Goal: Transaction & Acquisition: Purchase product/service

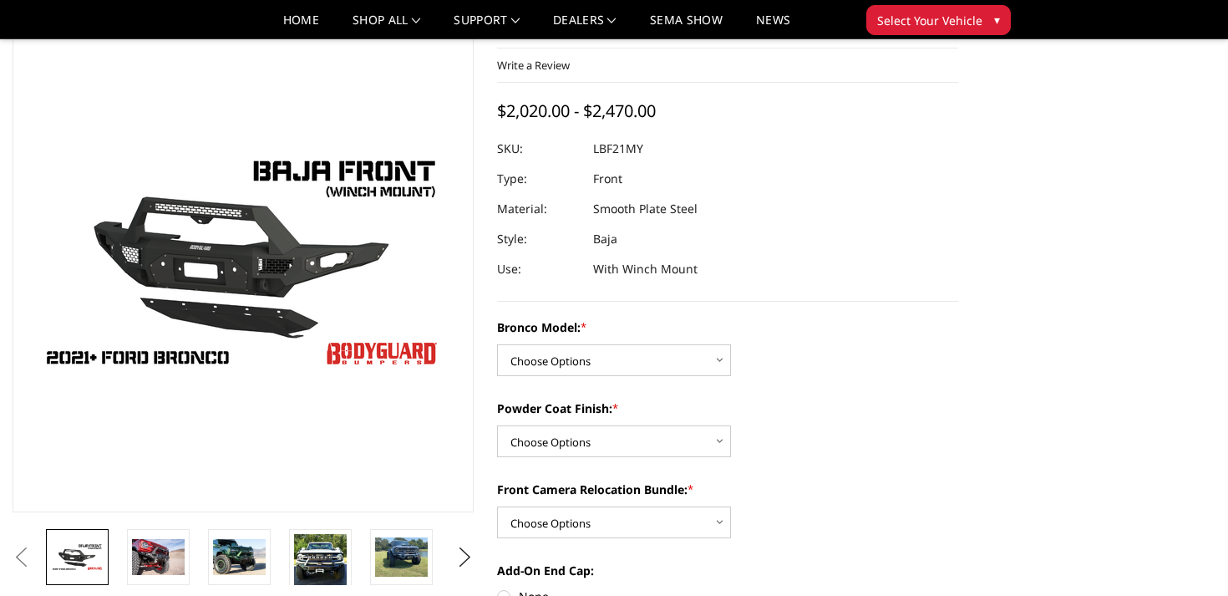
scroll to position [73, 0]
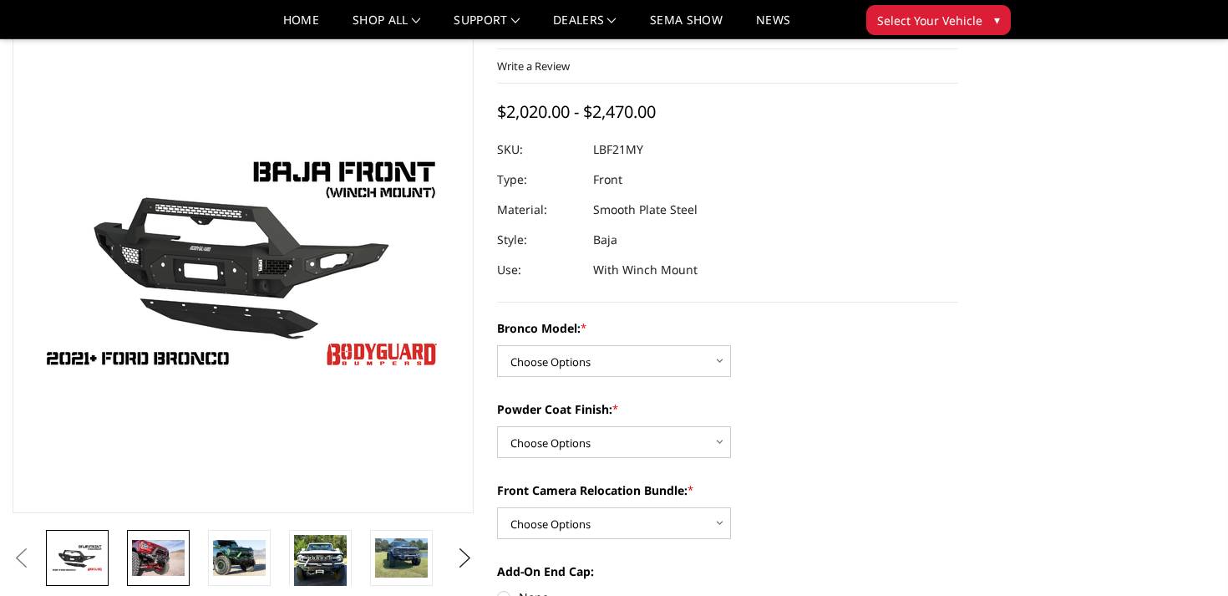
click at [165, 550] on img at bounding box center [158, 557] width 53 height 35
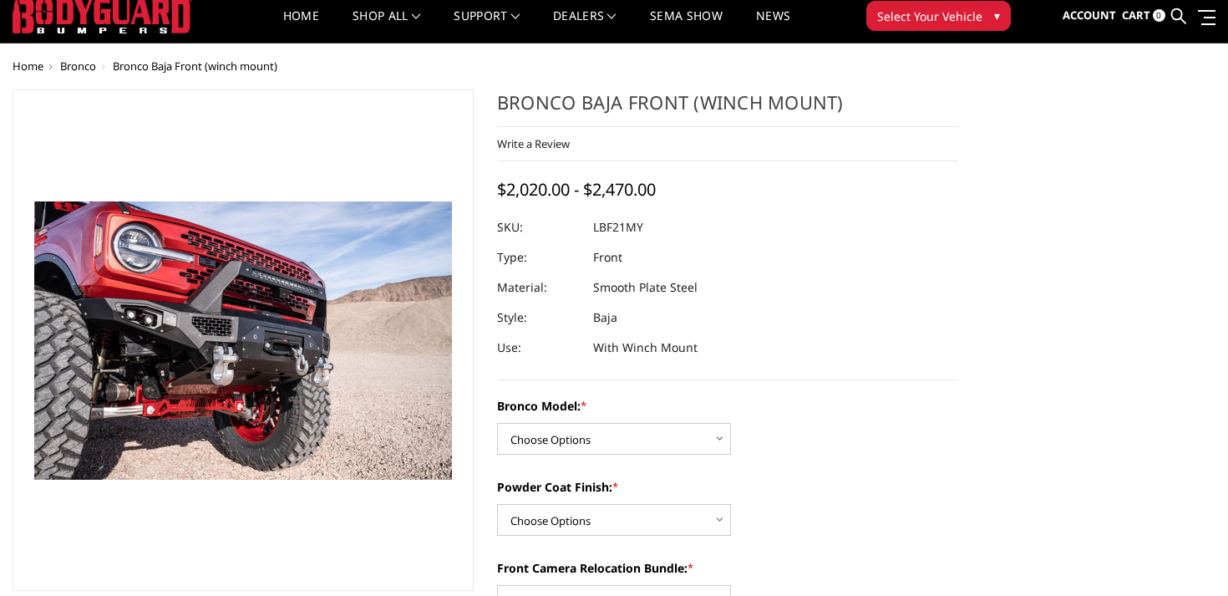
scroll to position [0, 0]
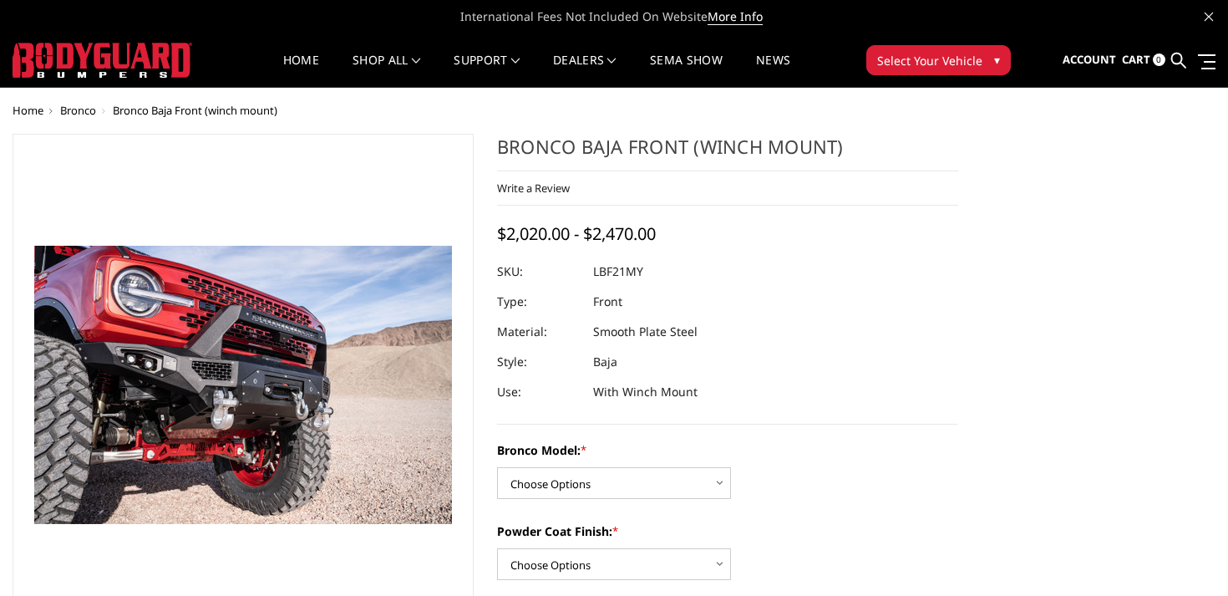
click at [581, 493] on select "Choose Options Base/Badlands/Wildtrak/etc. Raptor" at bounding box center [614, 483] width 234 height 32
select select "4013"
click at [497, 467] on select "Choose Options Base/Badlands/Wildtrak/etc. Raptor" at bounding box center [614, 483] width 234 height 32
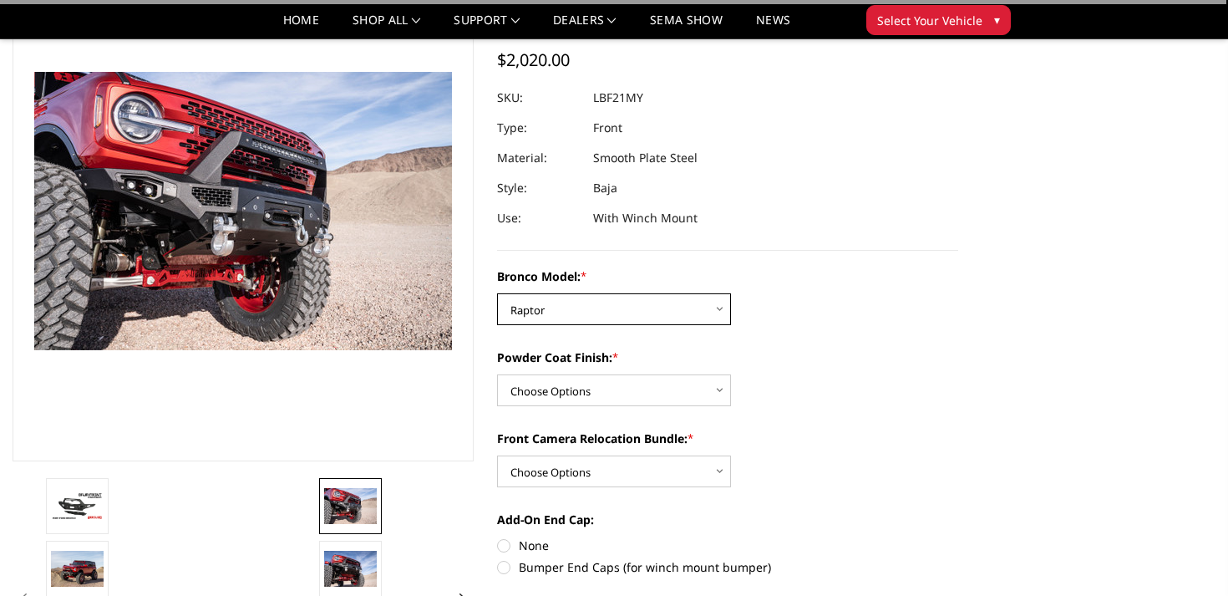
scroll to position [135, 0]
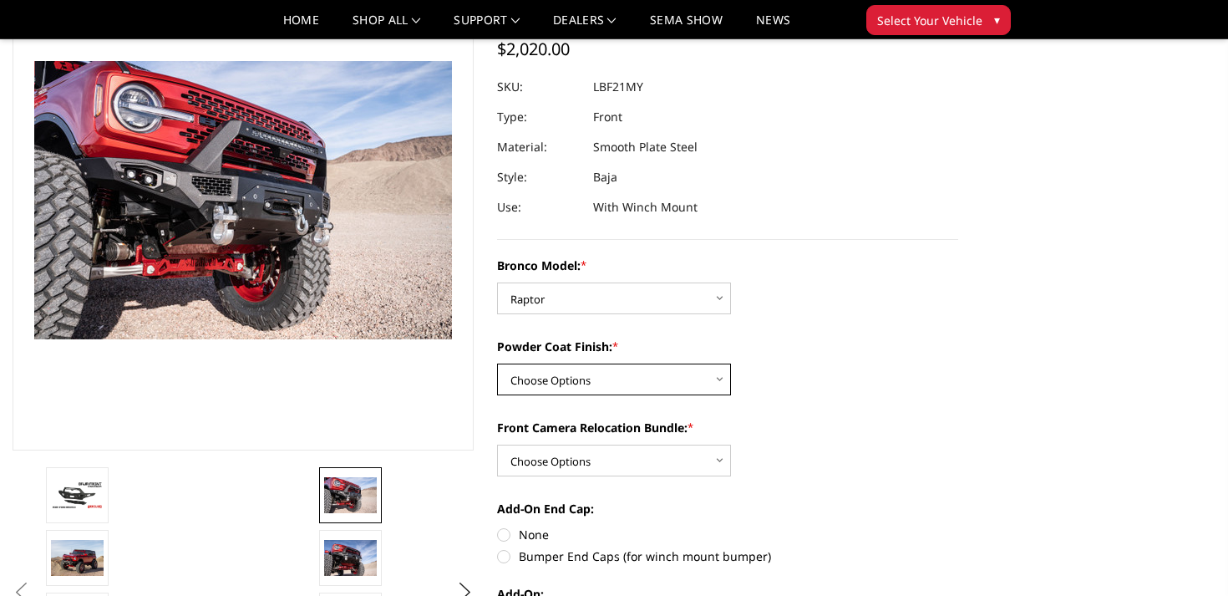
click at [675, 388] on select "Choose Options Bare Metal Textured Black Powder Coat" at bounding box center [614, 379] width 234 height 32
select select "4015"
click at [497, 363] on select "Choose Options Bare Metal Textured Black Powder Coat" at bounding box center [614, 379] width 234 height 32
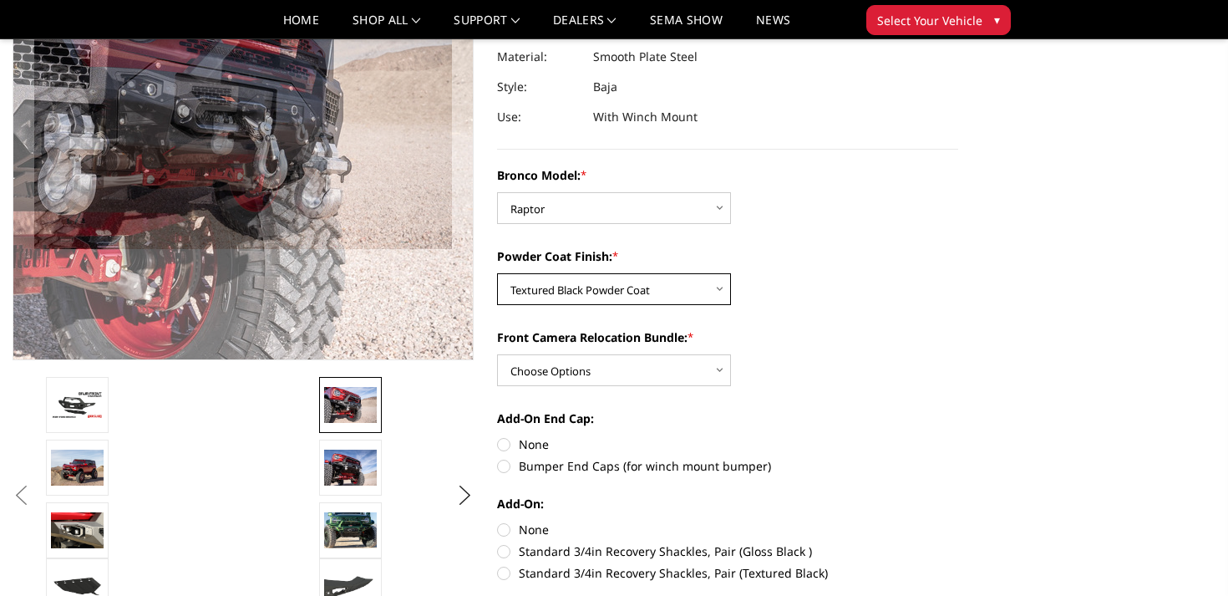
scroll to position [245, 0]
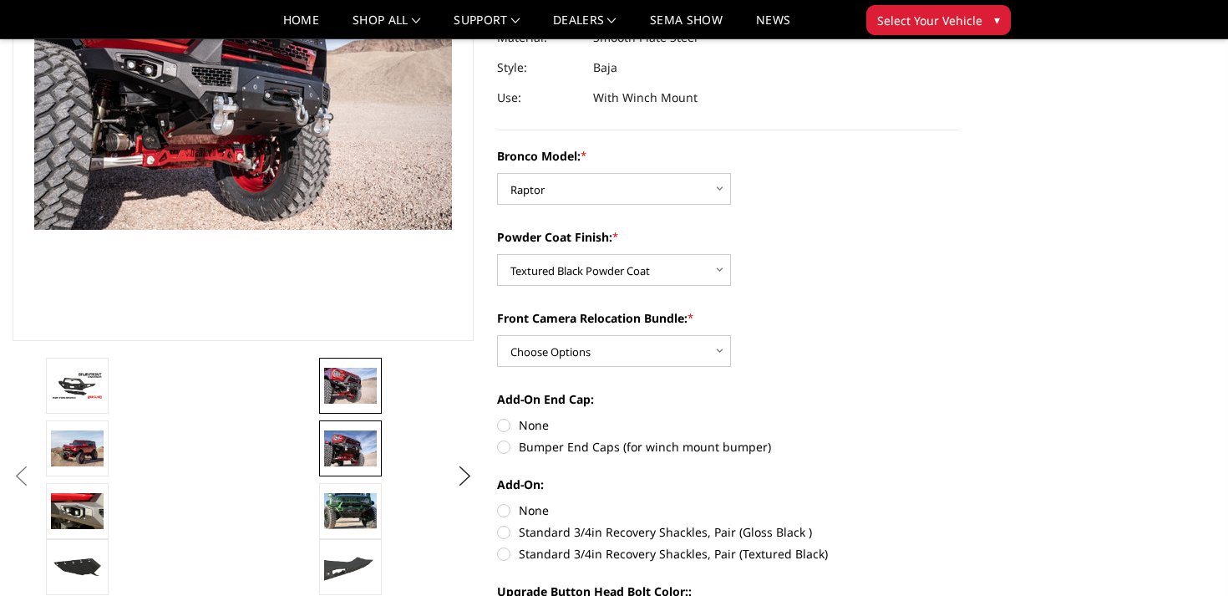
click at [348, 436] on img at bounding box center [350, 447] width 53 height 35
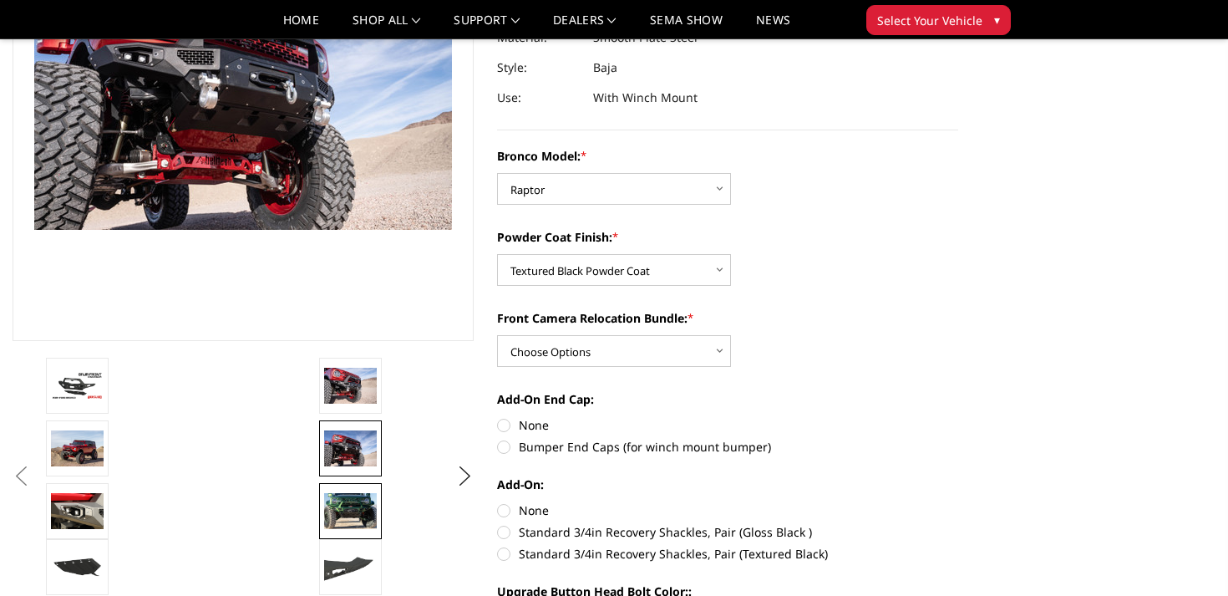
click at [356, 508] on img at bounding box center [350, 510] width 53 height 35
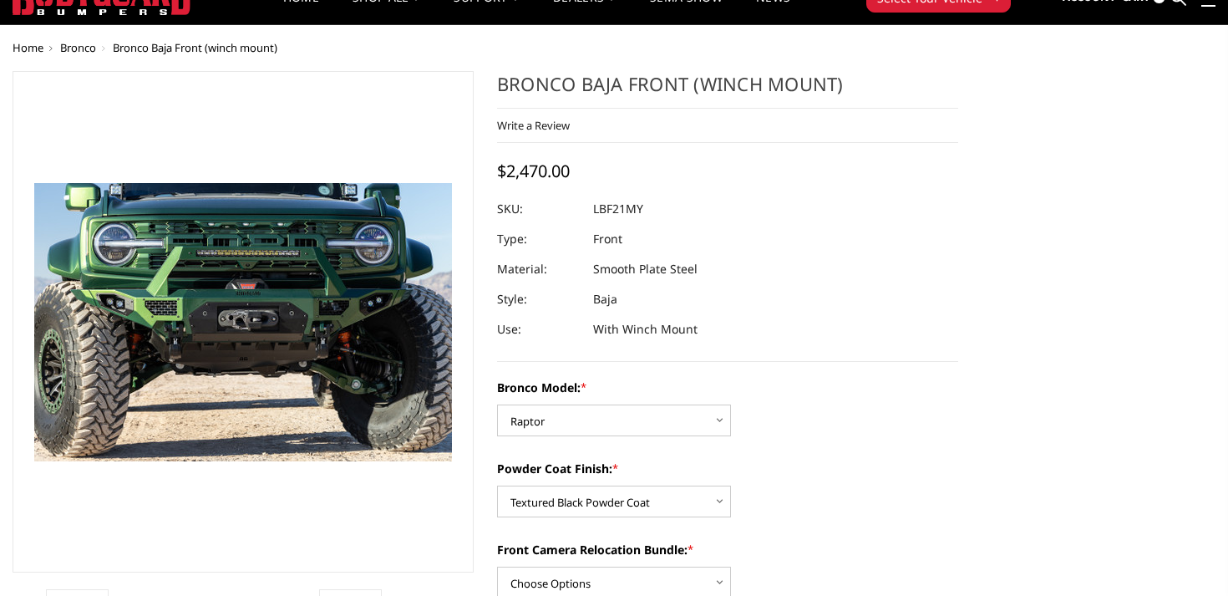
scroll to position [0, 0]
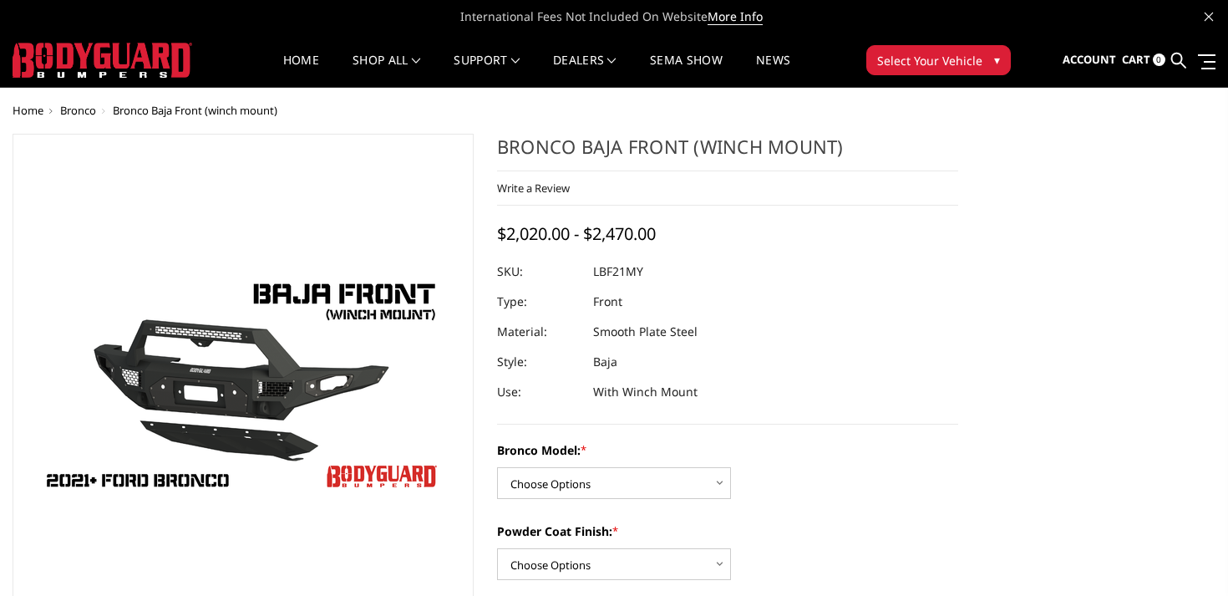
drag, startPoint x: 500, startPoint y: 140, endPoint x: 688, endPoint y: 152, distance: 188.3
click at [688, 152] on h1 "Bronco Baja Front (winch mount)" at bounding box center [727, 153] width 461 height 38
drag, startPoint x: 688, startPoint y: 152, endPoint x: 492, endPoint y: 144, distance: 195.7
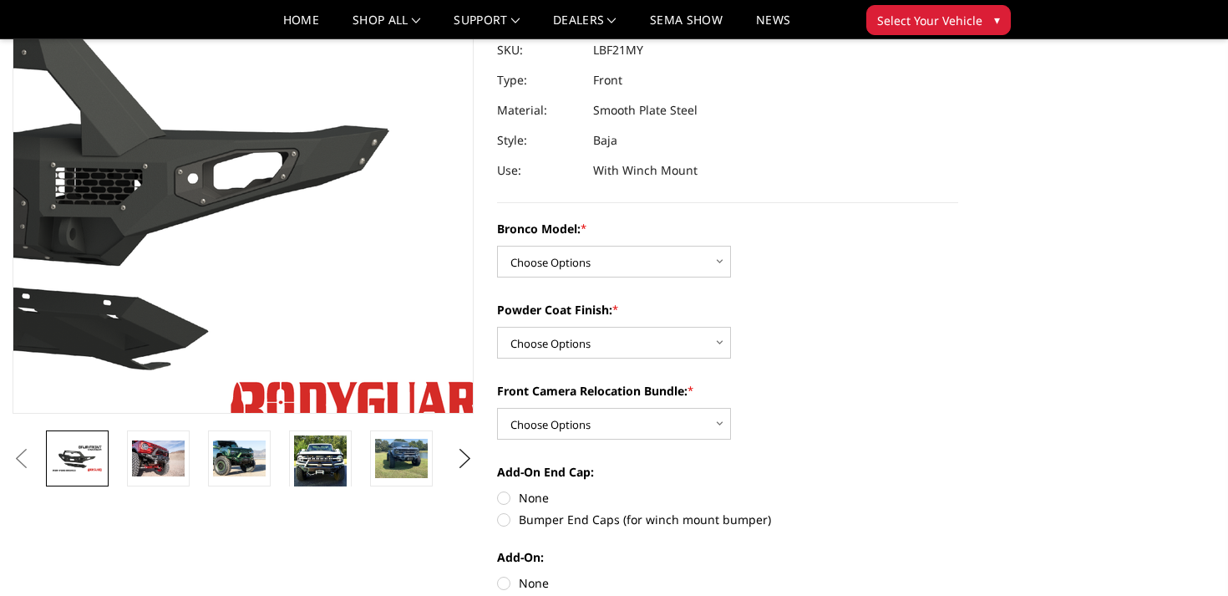
scroll to position [376, 0]
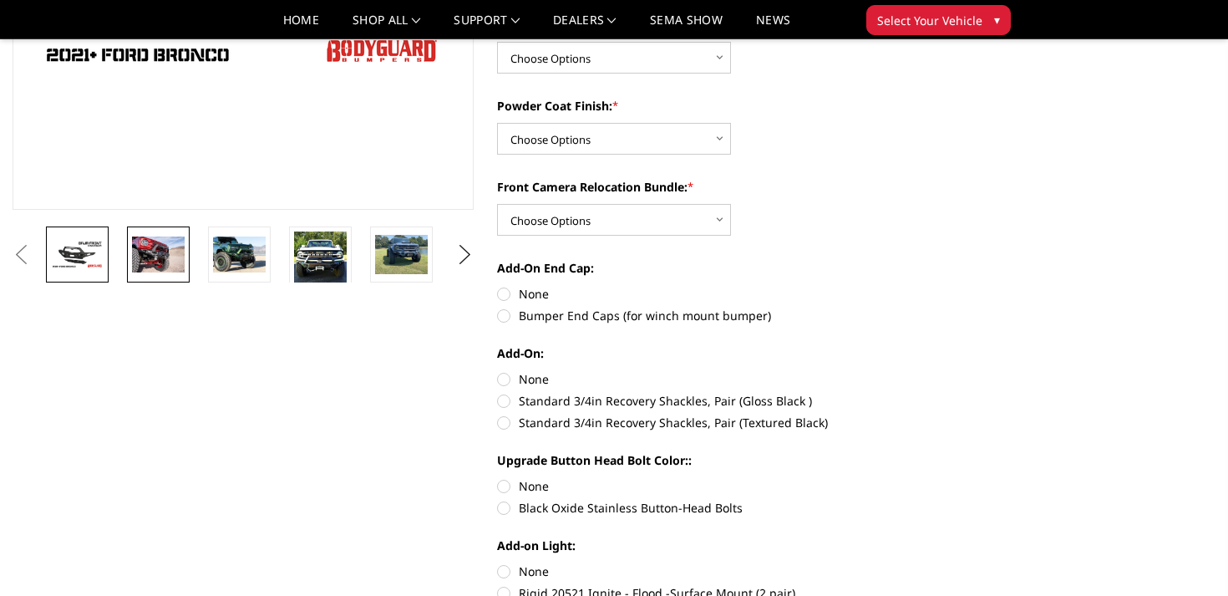
click at [170, 258] on img at bounding box center [158, 253] width 53 height 35
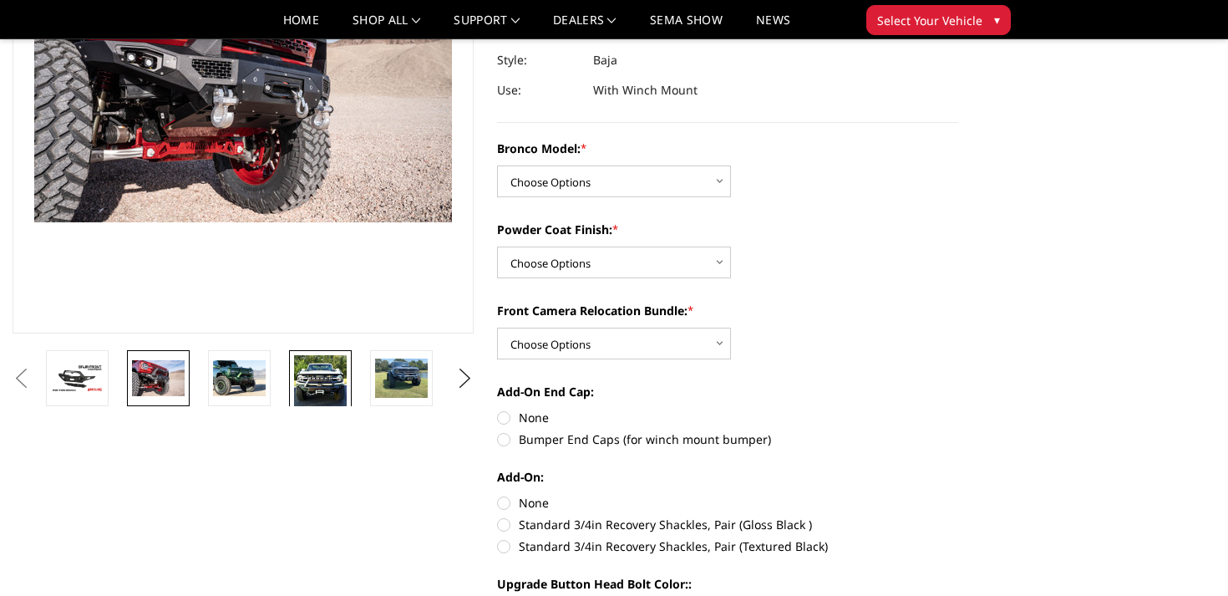
scroll to position [16, 0]
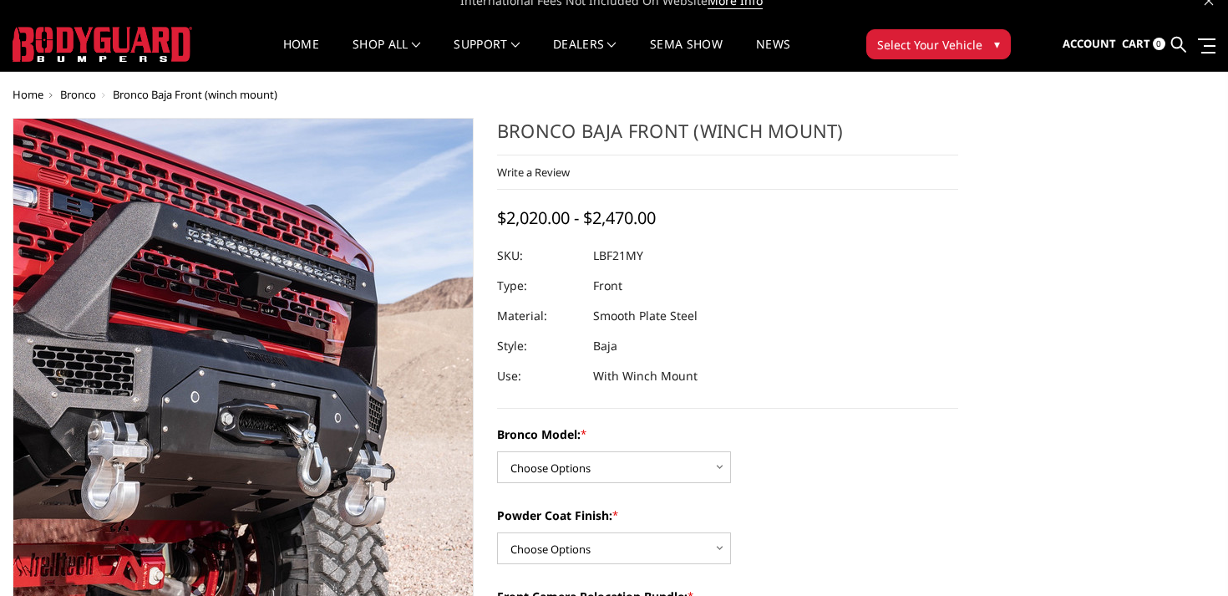
click at [295, 289] on img at bounding box center [163, 406] width 1069 height 713
